Goal: Check status

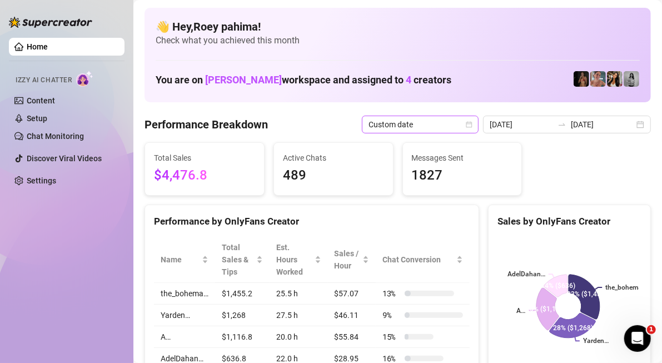
click at [390, 129] on span "Custom date" at bounding box center [419, 124] width 103 height 17
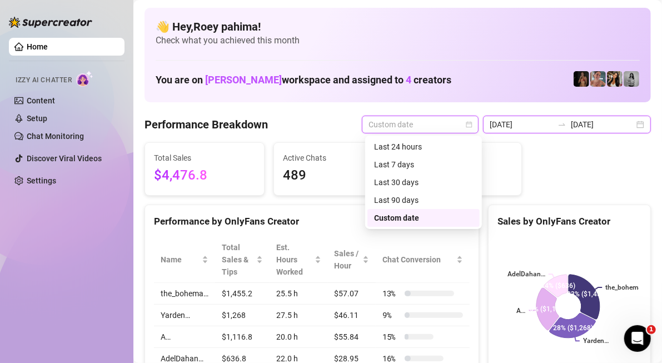
click at [503, 126] on input "[DATE]" at bounding box center [520, 124] width 63 height 12
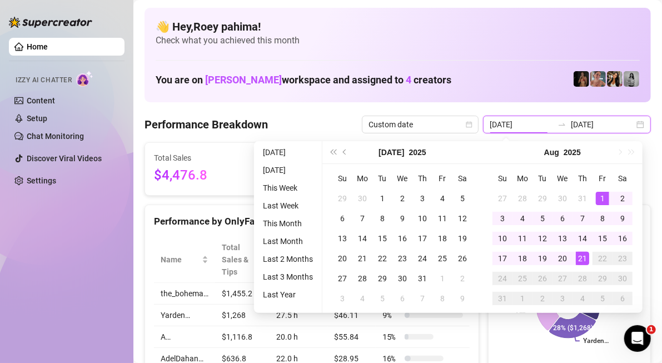
type input "[DATE]"
click at [247, 205] on div "Performance by OnlyFans Creator" at bounding box center [311, 217] width 333 height 24
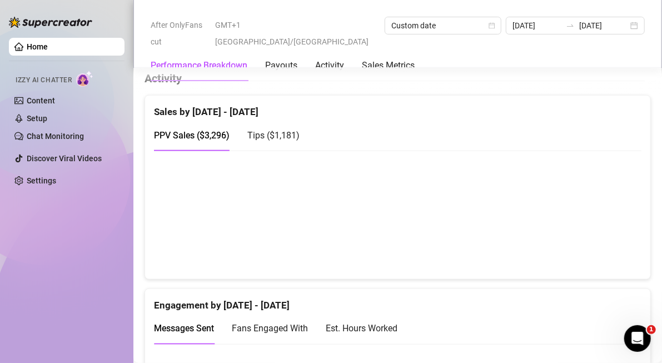
scroll to position [889, 0]
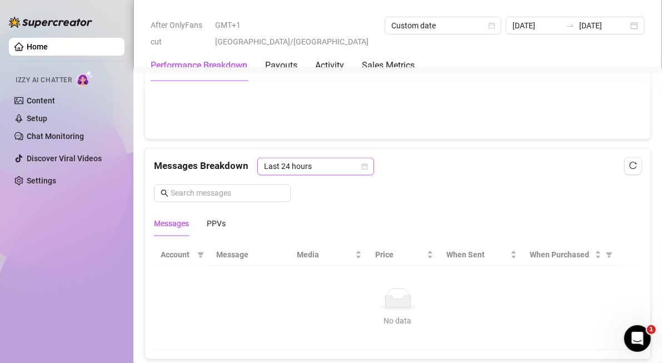
click at [338, 158] on span "Last 24 hours" at bounding box center [315, 166] width 103 height 17
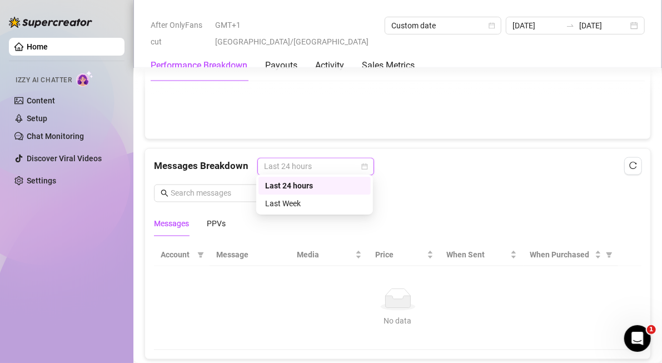
click at [338, 158] on span "Last 24 hours" at bounding box center [315, 166] width 103 height 17
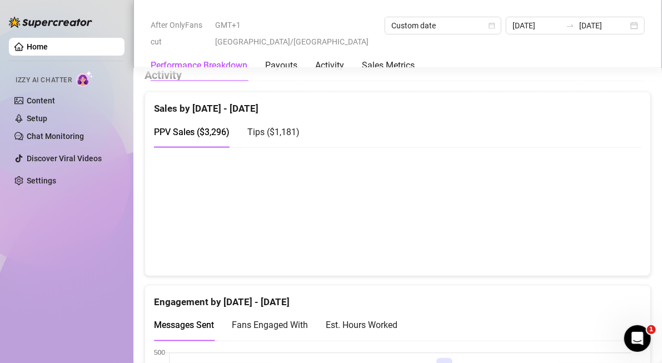
scroll to position [500, 0]
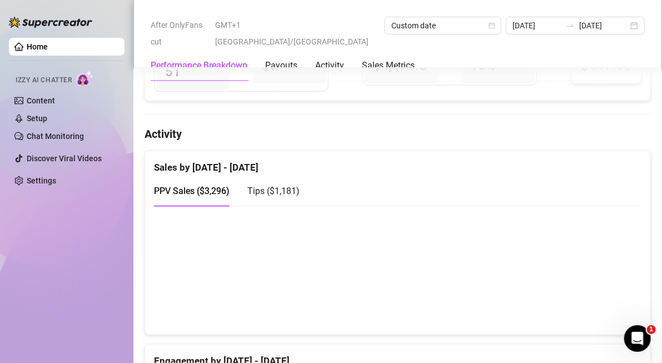
click at [310, 50] on div "Performance Breakdown Payouts Activity Sales Metrics" at bounding box center [283, 65] width 264 height 31
click at [299, 55] on div "Performance Breakdown Payouts Activity Sales Metrics" at bounding box center [283, 65] width 264 height 31
click at [287, 59] on div "Payouts" at bounding box center [281, 65] width 32 height 13
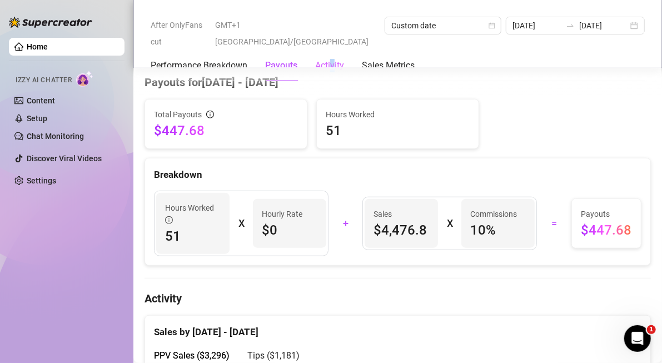
click at [333, 60] on div "Activity" at bounding box center [329, 65] width 29 height 31
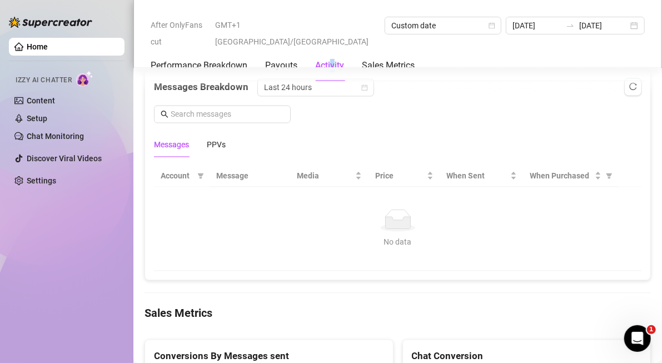
scroll to position [883, 0]
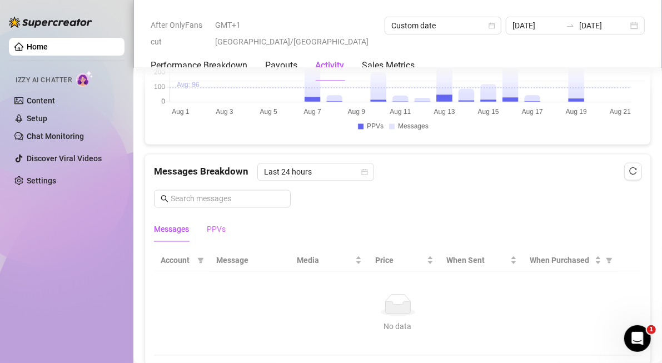
click at [209, 232] on div "PPVs" at bounding box center [216, 230] width 19 height 26
click at [313, 173] on span "Last 24 hours" at bounding box center [315, 172] width 103 height 17
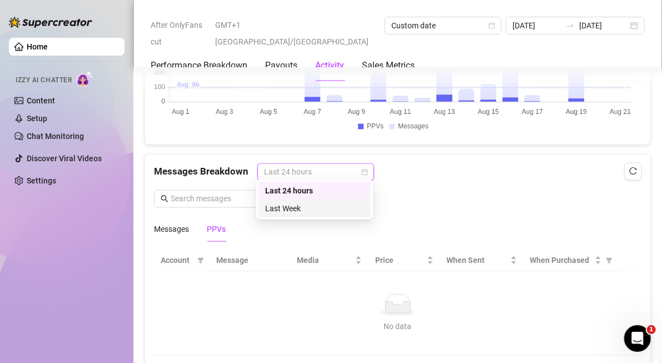
click at [312, 206] on div "Last Week" at bounding box center [314, 208] width 99 height 12
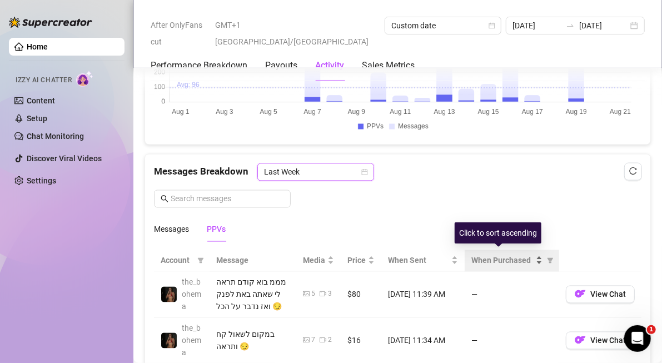
click at [523, 257] on span "When Purchased" at bounding box center [502, 260] width 62 height 12
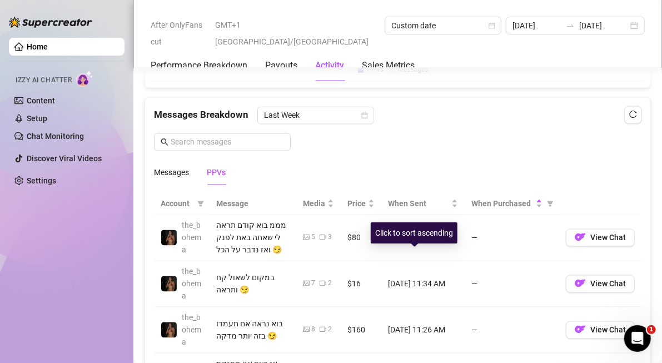
scroll to position [994, 0]
